Goal: Task Accomplishment & Management: Book appointment/travel/reservation

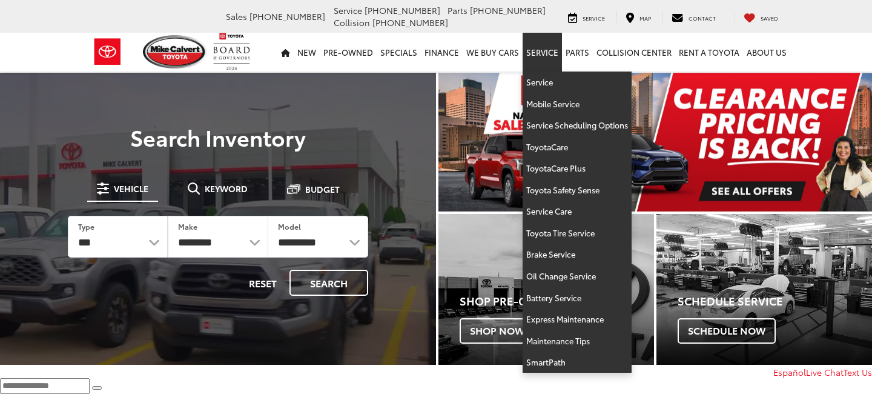
click at [547, 51] on link "Service" at bounding box center [542, 52] width 39 height 39
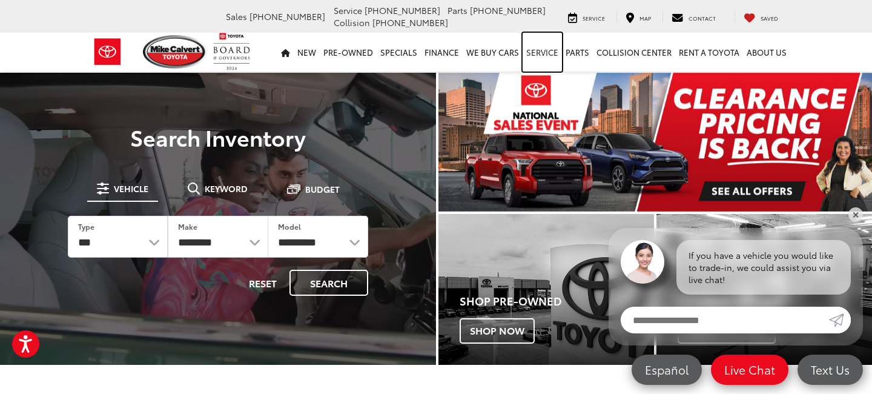
click at [544, 53] on link "Service" at bounding box center [542, 52] width 39 height 39
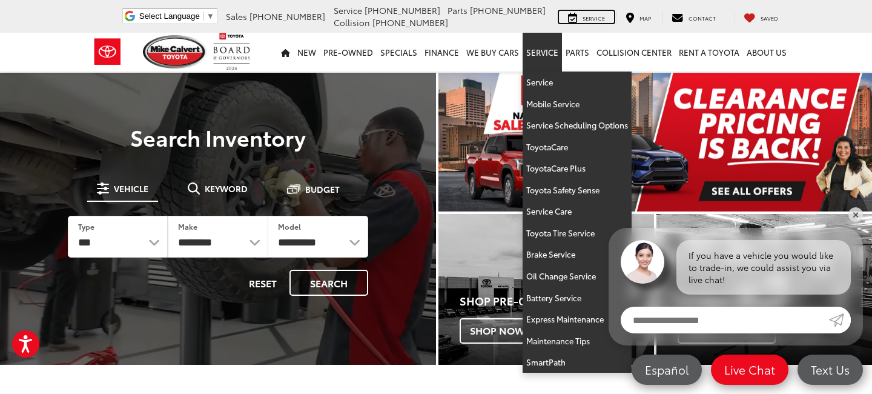
click at [589, 18] on span "Service" at bounding box center [593, 18] width 22 height 8
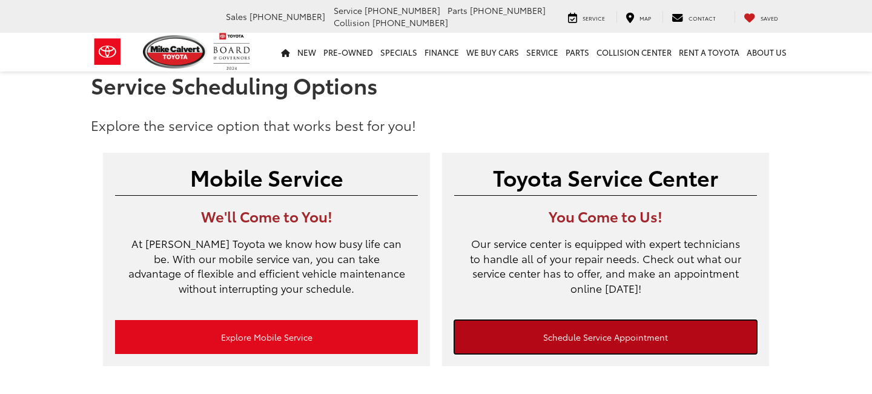
click at [538, 341] on link "Schedule Service Appointment" at bounding box center [605, 337] width 303 height 34
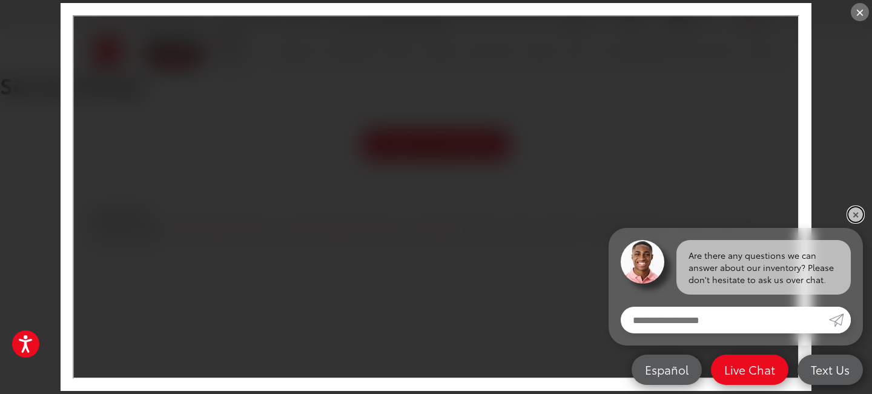
click at [861, 213] on link "✕" at bounding box center [855, 214] width 15 height 15
